Goal: Transaction & Acquisition: Purchase product/service

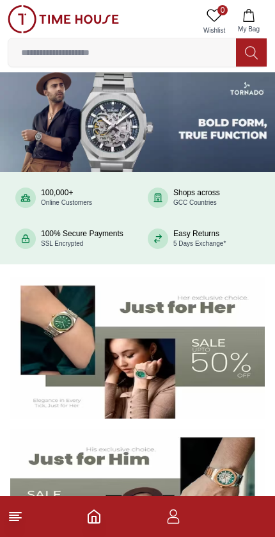
click at [197, 454] on img at bounding box center [137, 499] width 255 height 141
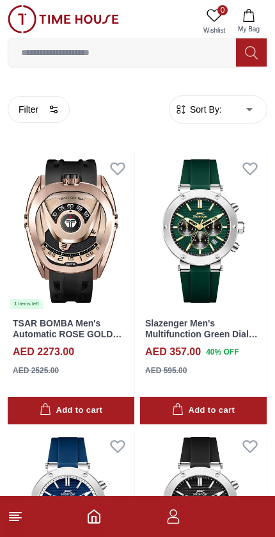
click at [47, 107] on button "Filter" at bounding box center [39, 109] width 62 height 27
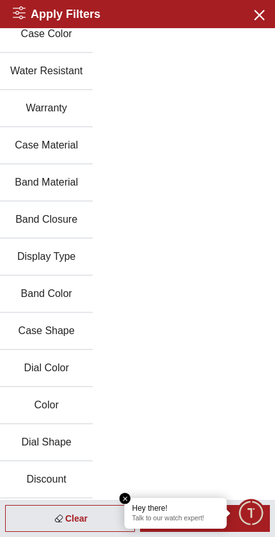
scroll to position [86, 0]
click at [74, 483] on button "Discount" at bounding box center [46, 479] width 93 height 37
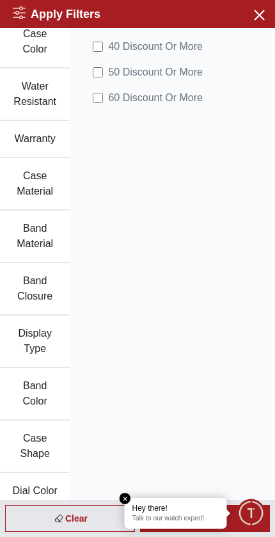
click at [150, 91] on span "60 Discount Or More" at bounding box center [155, 97] width 95 height 15
click at [214, 531] on div "Apply" at bounding box center [205, 518] width 130 height 27
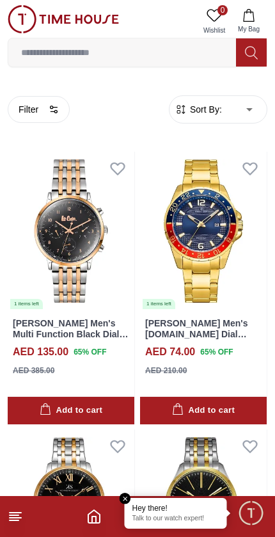
click at [10, 522] on icon at bounding box center [15, 516] width 15 height 15
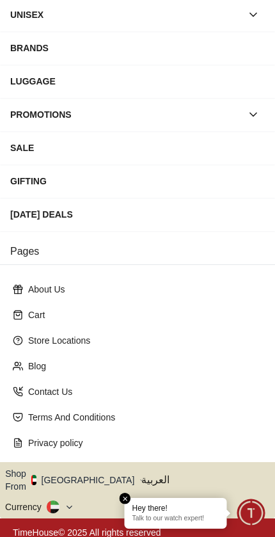
scroll to position [150, 0]
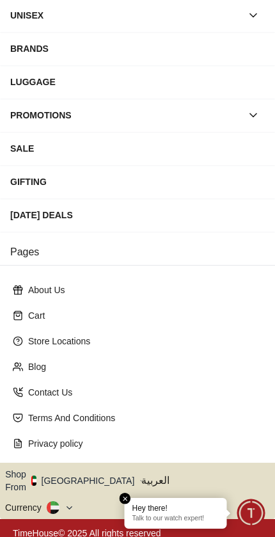
click at [85, 469] on button "Shop From [GEOGRAPHIC_DATA]" at bounding box center [74, 481] width 139 height 26
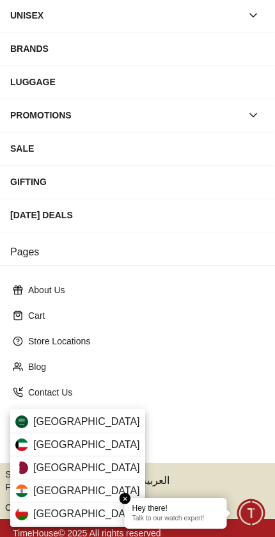
click at [100, 424] on div "[GEOGRAPHIC_DATA]" at bounding box center [77, 421] width 135 height 23
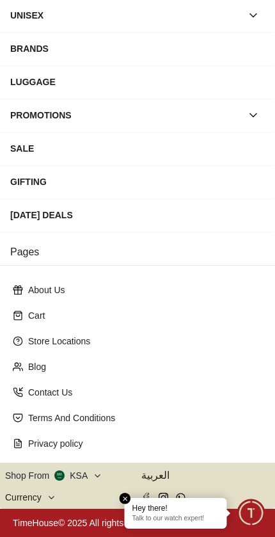
click at [47, 495] on icon at bounding box center [52, 498] width 10 height 10
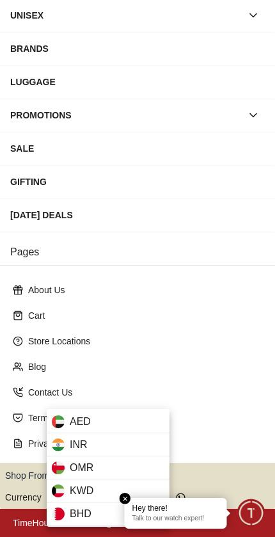
click at [46, 486] on div at bounding box center [137, 268] width 275 height 537
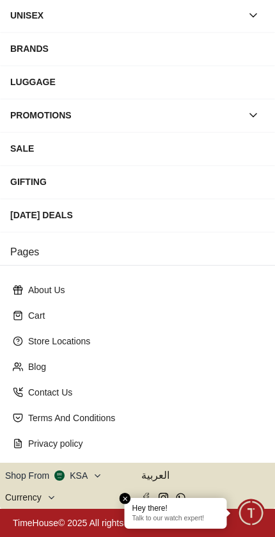
click at [39, 495] on div "Currency" at bounding box center [26, 497] width 42 height 13
